Goal: Transaction & Acquisition: Purchase product/service

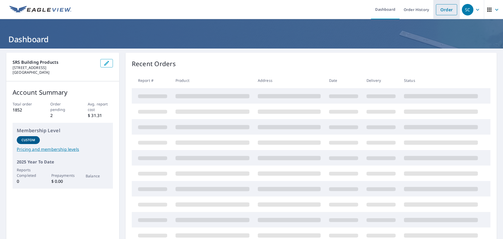
click at [443, 10] on link "Order" at bounding box center [446, 9] width 21 height 11
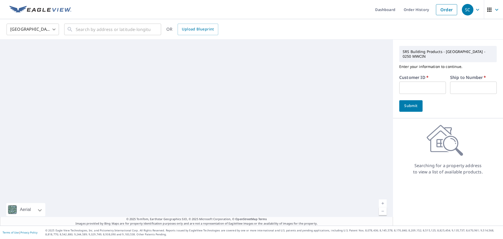
click at [436, 87] on input "text" at bounding box center [423, 88] width 47 height 12
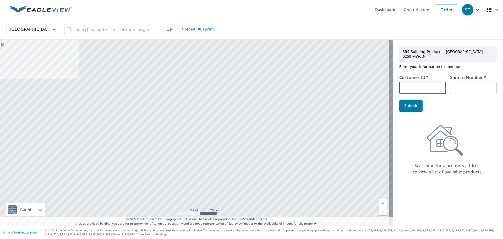
type input "CRA250"
click at [462, 75] on label "Ship to Number   *" at bounding box center [468, 77] width 36 height 4
click at [461, 82] on input "text" at bounding box center [473, 88] width 47 height 12
type input "1"
click at [93, 26] on input "text" at bounding box center [113, 29] width 75 height 15
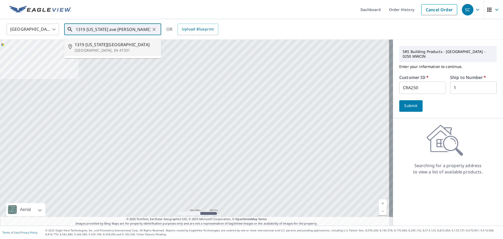
click at [97, 52] on p "[GEOGRAPHIC_DATA], IN 47331" at bounding box center [116, 50] width 82 height 5
type input "[STREET_ADDRESS][US_STATE]"
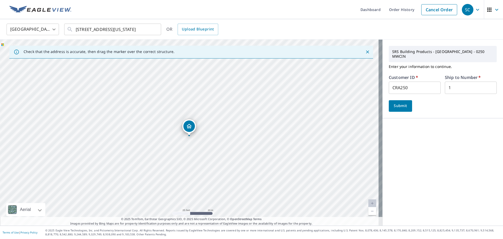
click at [397, 103] on span "Submit" at bounding box center [400, 106] width 15 height 7
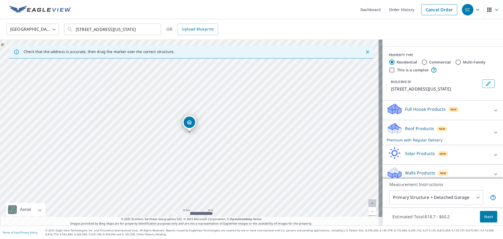
scroll to position [53, 0]
click at [483, 213] on button "Next" at bounding box center [488, 217] width 17 height 12
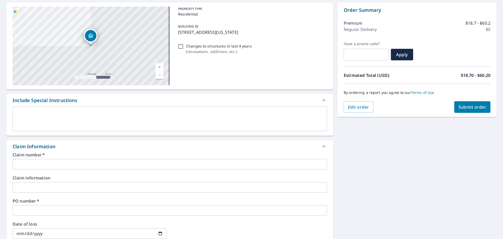
scroll to position [52, 0]
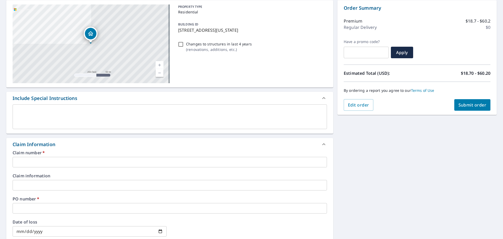
click at [60, 162] on input "text" at bounding box center [170, 162] width 315 height 10
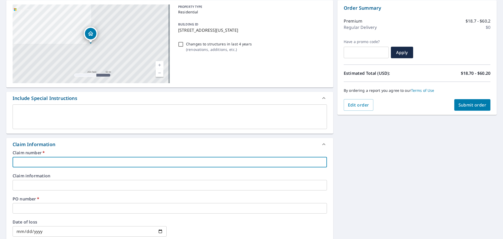
type input "C"
checkbox input "true"
type input "CR"
checkbox input "true"
type input "CRA"
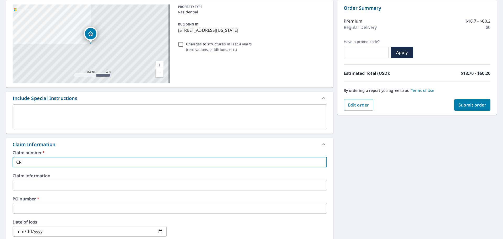
checkbox input "true"
type input "CRA2"
checkbox input "true"
type input "CRA25"
checkbox input "true"
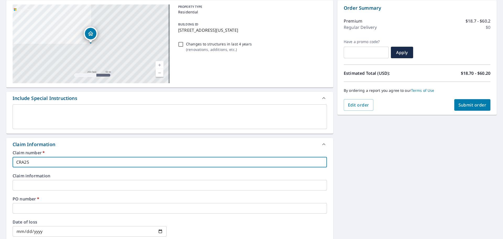
type input "CRA250"
checkbox input "true"
type input "CRA250-"
checkbox input "true"
type input "CRA250-"
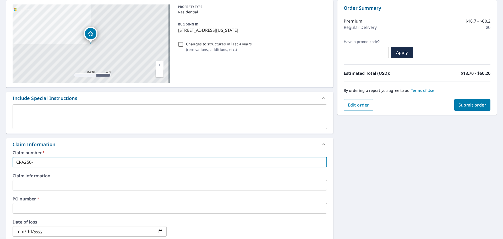
checkbox input "true"
type input "CRA250- 1"
checkbox input "true"
type input "CRA250- 13"
checkbox input "true"
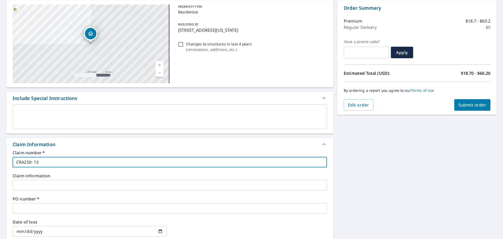
type input "CRA250- 131"
checkbox input "true"
type input "CRA250- 1319"
checkbox input "true"
type input "CRA250- 1319"
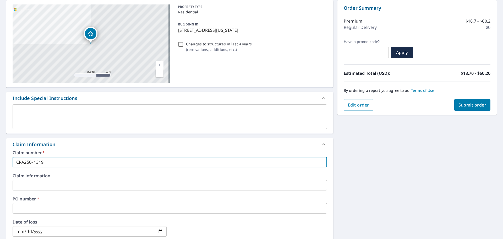
checkbox input "true"
type input "CRA250- 1319 I"
checkbox input "true"
type input "CRA250- 1319 In"
checkbox input "true"
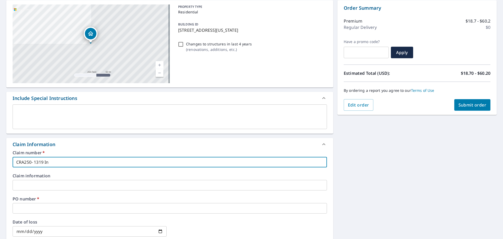
type input "CRA250- 1319 Ind"
checkbox input "true"
type input "CRA250- 1319 Indi"
checkbox input "true"
type input "CRA250- 1319 [GEOGRAPHIC_DATA]"
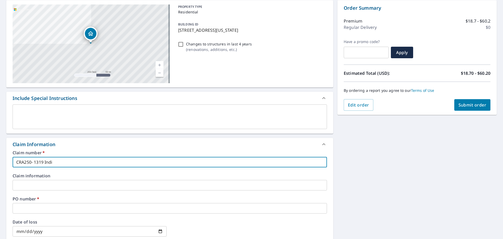
checkbox input "true"
type input "CRA250- 1319 Indian"
checkbox input "true"
type input "CRA250- 1319 [US_STATE]"
checkbox input "true"
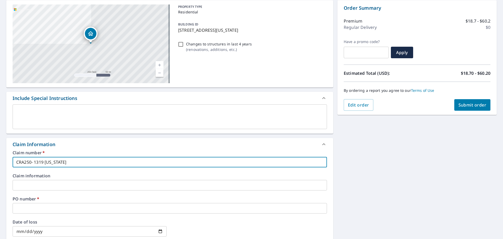
drag, startPoint x: 66, startPoint y: 162, endPoint x: 0, endPoint y: 158, distance: 65.9
click at [0, 158] on div "[STREET_ADDRESS][US_STATE] A standard road map Aerial A detailed look from abov…" at bounding box center [251, 188] width 503 height 385
click at [82, 163] on input "CRA250- 1319 [US_STATE]" at bounding box center [170, 162] width 315 height 10
drag, startPoint x: 77, startPoint y: 161, endPoint x: 35, endPoint y: 164, distance: 42.8
click at [35, 164] on input "CRA250- 1319 [US_STATE]" at bounding box center [170, 162] width 315 height 10
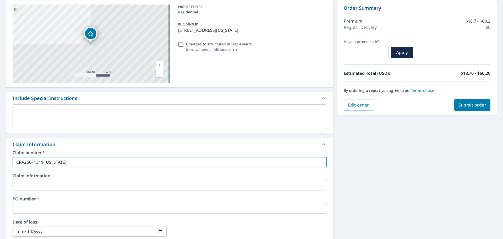
type input "CRA250- 1319 [US_STATE]"
click at [26, 209] on input "text" at bounding box center [170, 208] width 315 height 10
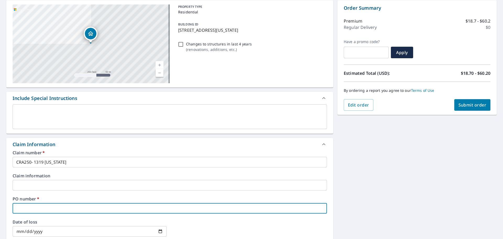
paste input "1319 [US_STATE]"
type input "1319 [US_STATE]"
checkbox input "true"
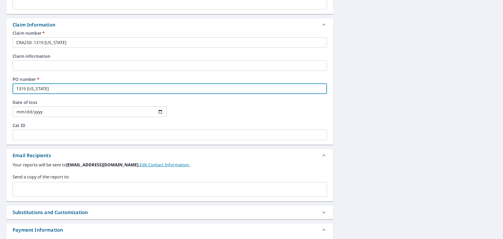
scroll to position [184, 0]
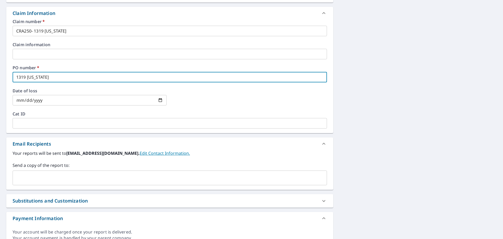
type input "1319 [US_STATE]"
click at [52, 181] on input "text" at bounding box center [166, 178] width 302 height 10
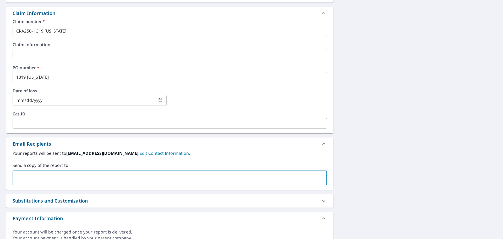
type input "[PERSON_NAME][EMAIL_ADDRESS][PERSON_NAME][DOMAIN_NAME]"
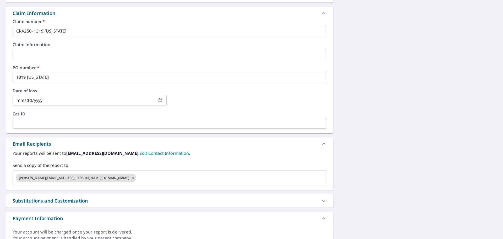
click at [151, 202] on div "Substitutions and Customization" at bounding box center [165, 200] width 305 height 7
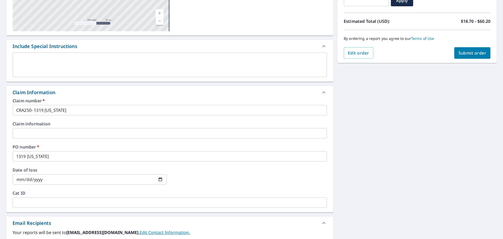
scroll to position [0, 0]
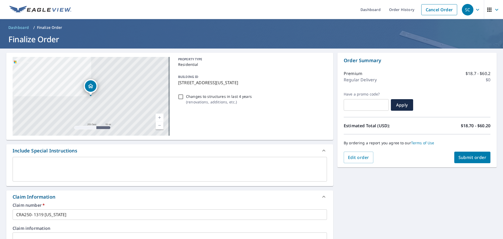
click at [475, 159] on span "Submit order" at bounding box center [473, 157] width 28 height 6
checkbox input "true"
